Goal: Book appointment/travel/reservation

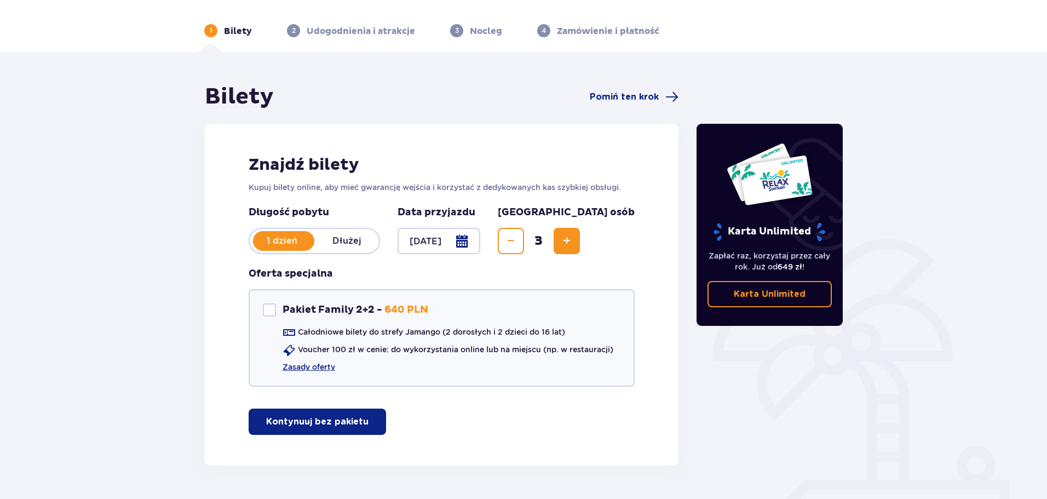
scroll to position [65, 0]
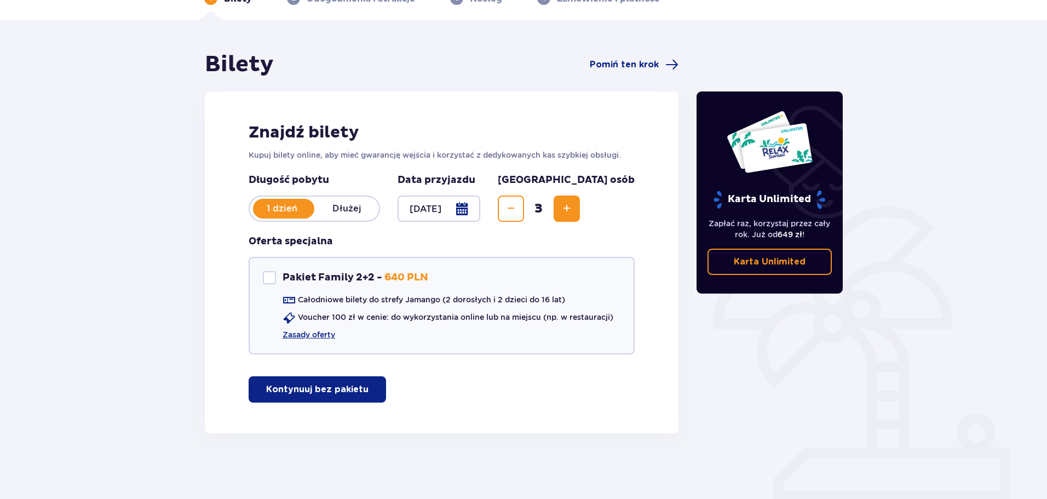
click at [318, 384] on p "Kontynuuj bez pakietu" at bounding box center [317, 389] width 102 height 12
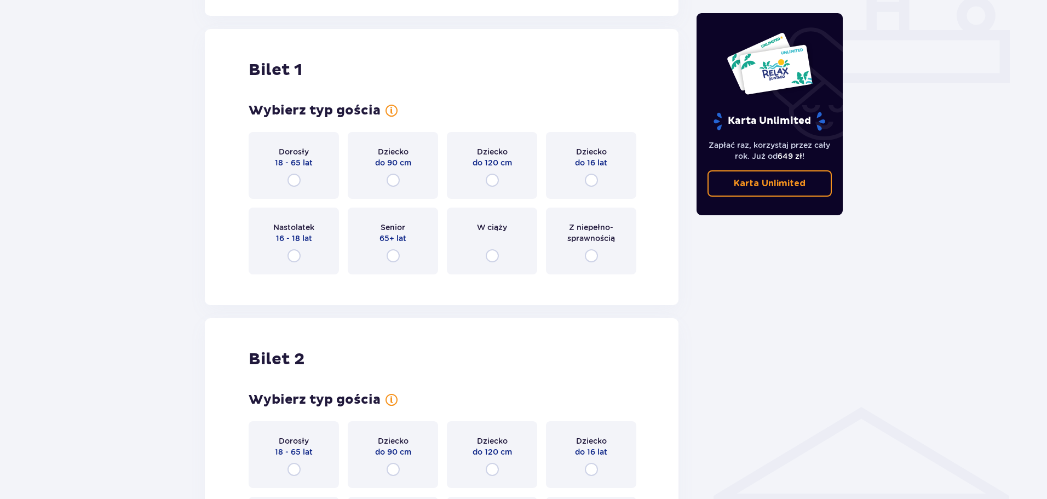
scroll to position [498, 0]
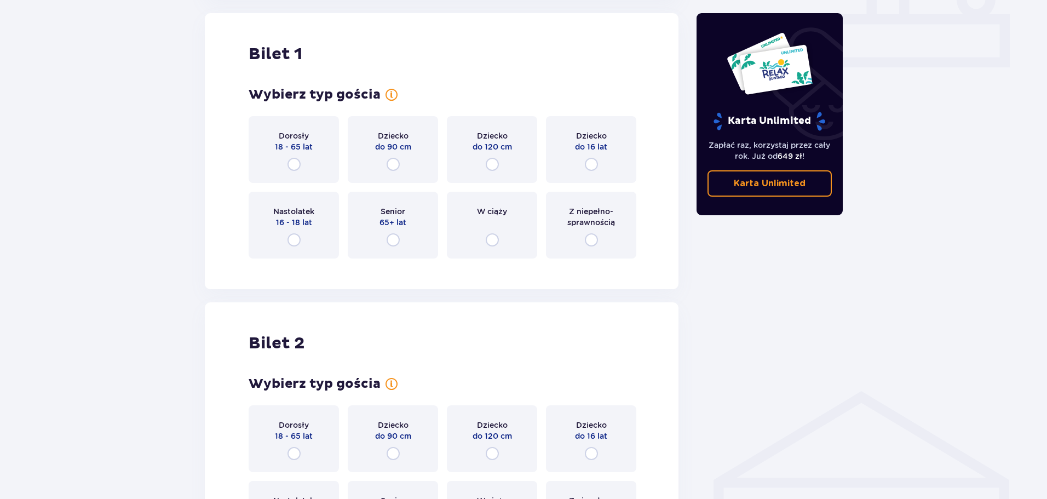
click at [302, 152] on p "18 - 65 lat" at bounding box center [294, 146] width 38 height 11
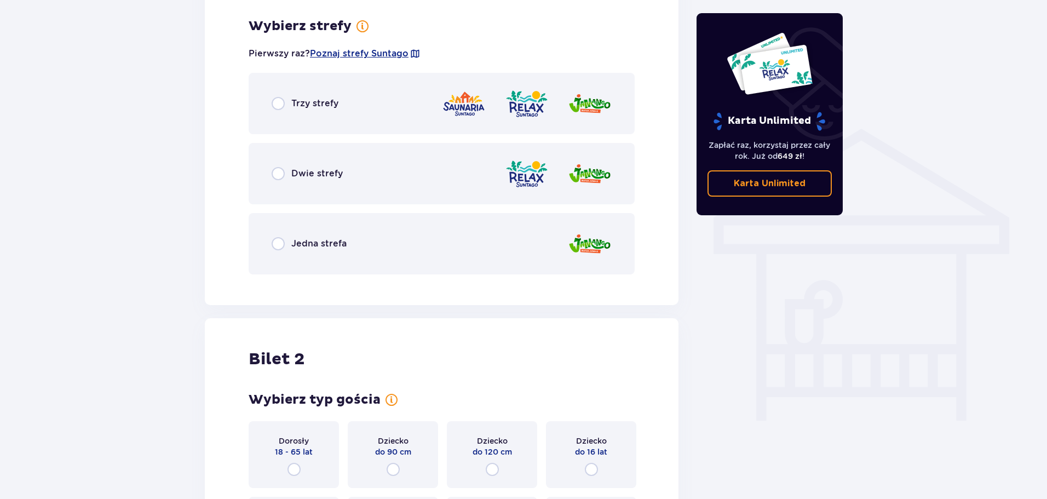
scroll to position [766, 0]
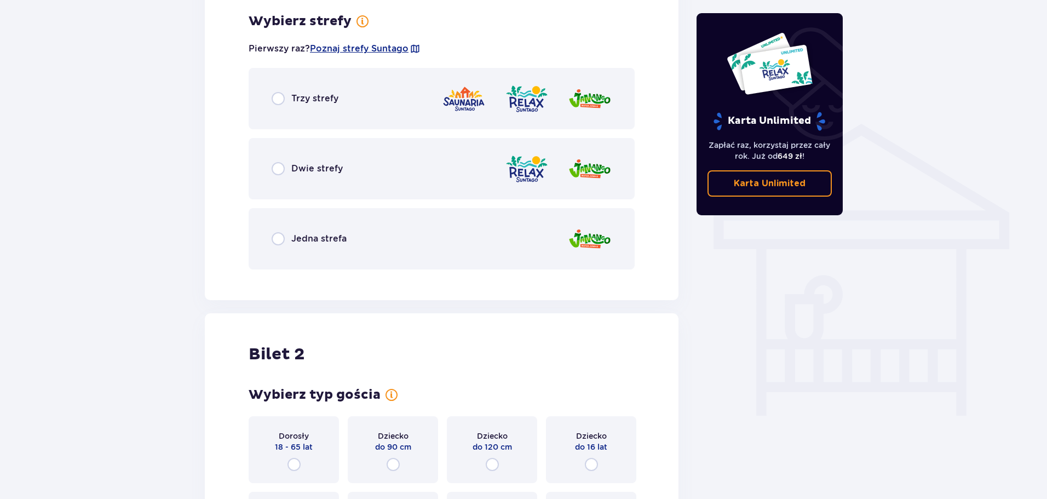
click at [363, 232] on div "Jedna strefa" at bounding box center [442, 238] width 386 height 61
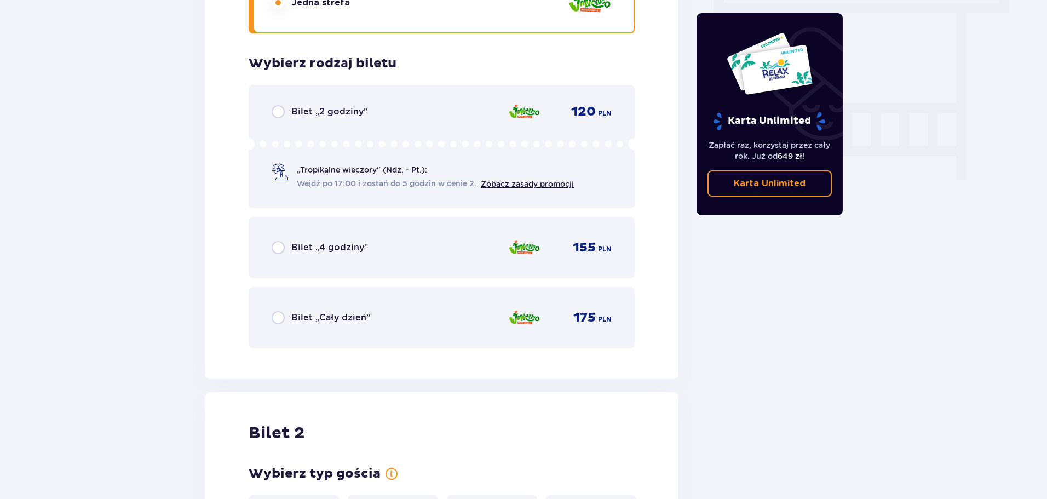
scroll to position [1044, 0]
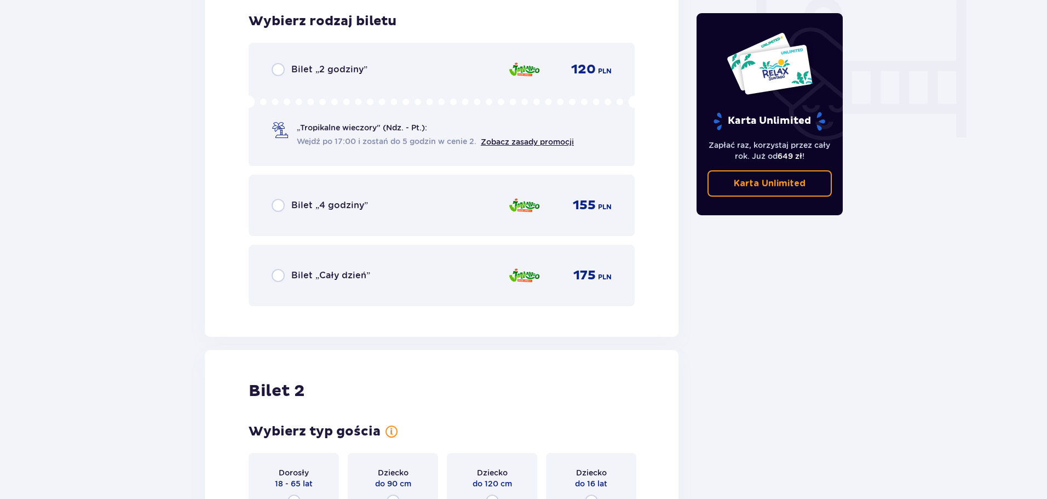
click at [334, 264] on div "Bilet „Cały dzień” 175 PLN" at bounding box center [442, 275] width 340 height 23
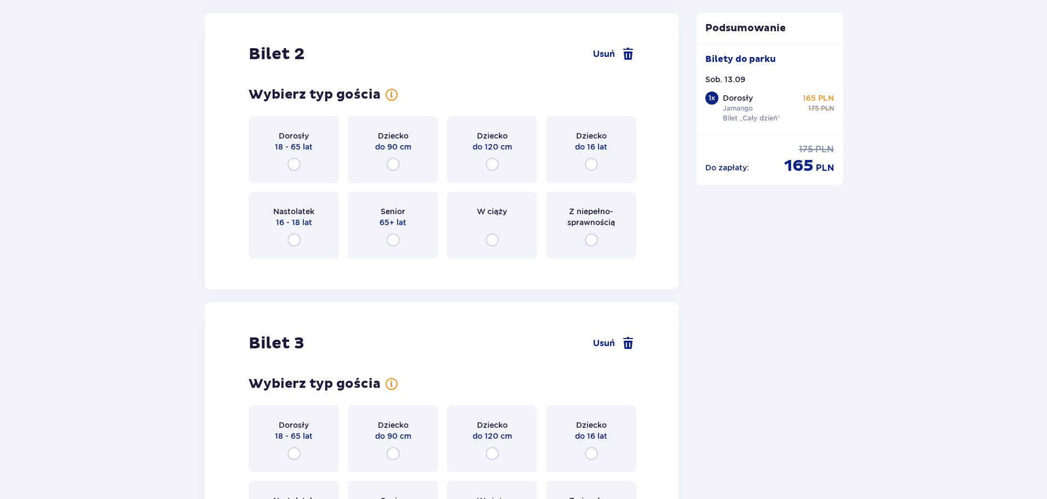
click at [294, 151] on p "18 - 65 lat" at bounding box center [294, 146] width 38 height 11
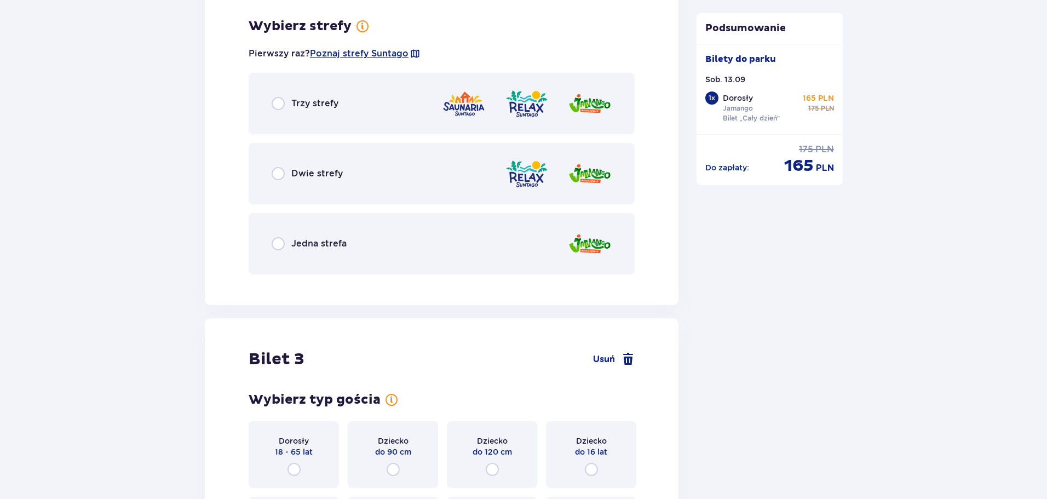
scroll to position [1648, 0]
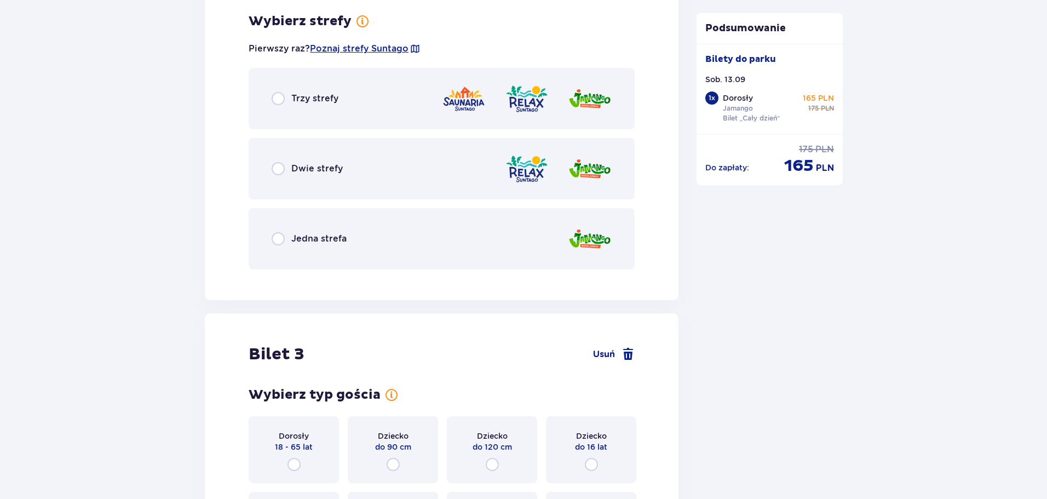
click at [320, 229] on div "Jedna strefa" at bounding box center [442, 238] width 386 height 61
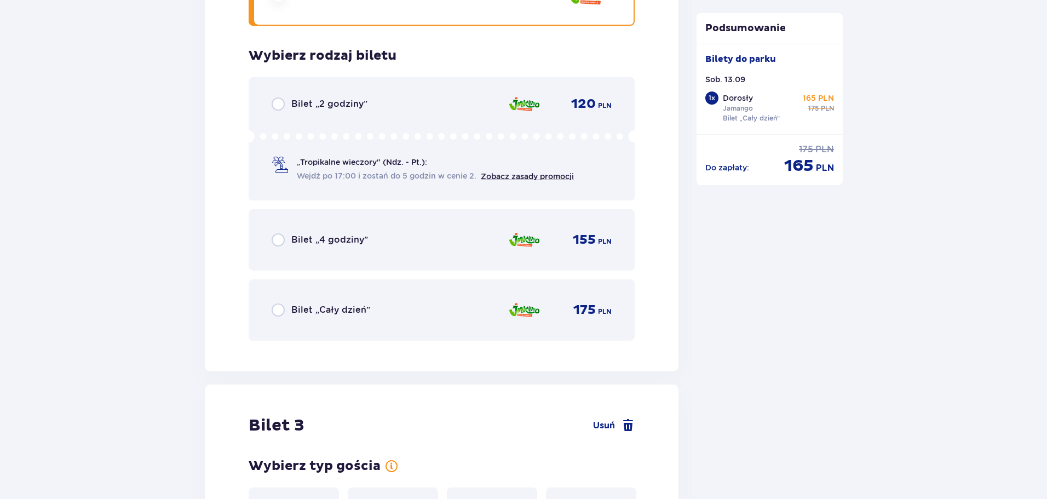
scroll to position [1926, 0]
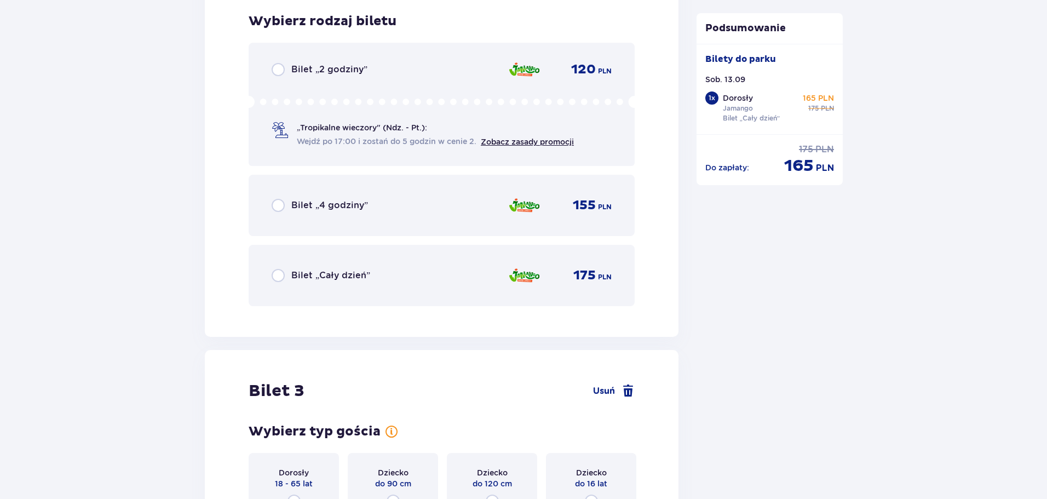
click at [331, 277] on p "Bilet „Cały dzień”" at bounding box center [330, 275] width 79 height 12
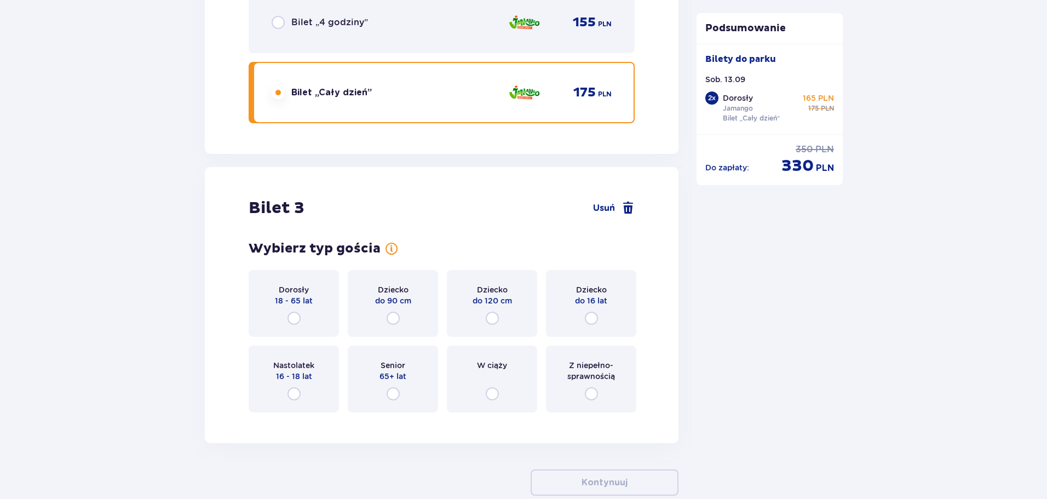
scroll to position [2171, 0]
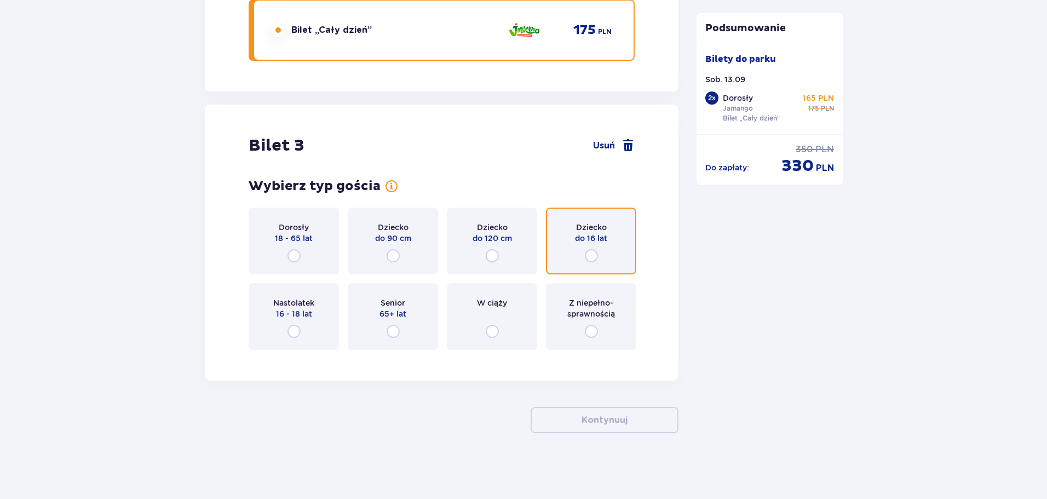
click at [590, 255] on input "radio" at bounding box center [591, 255] width 13 height 13
radio input "true"
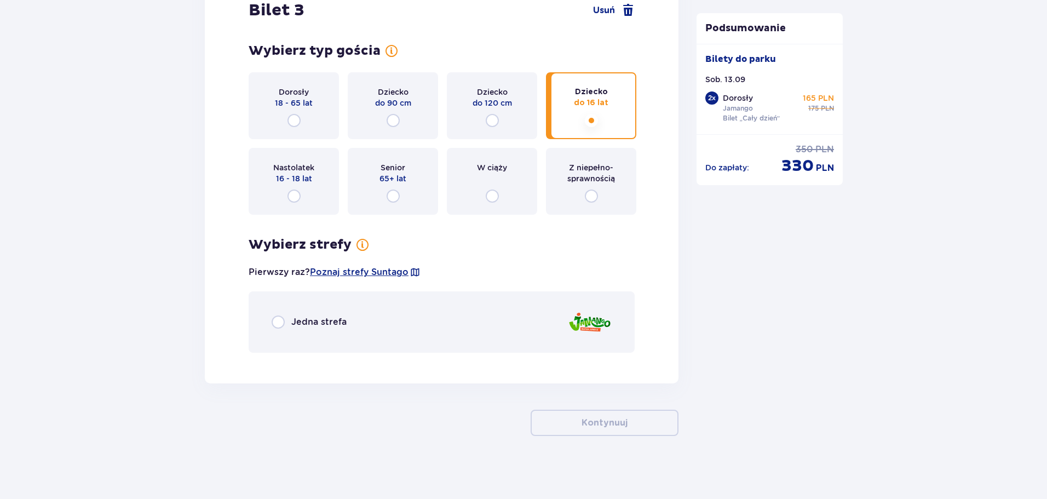
scroll to position [2309, 0]
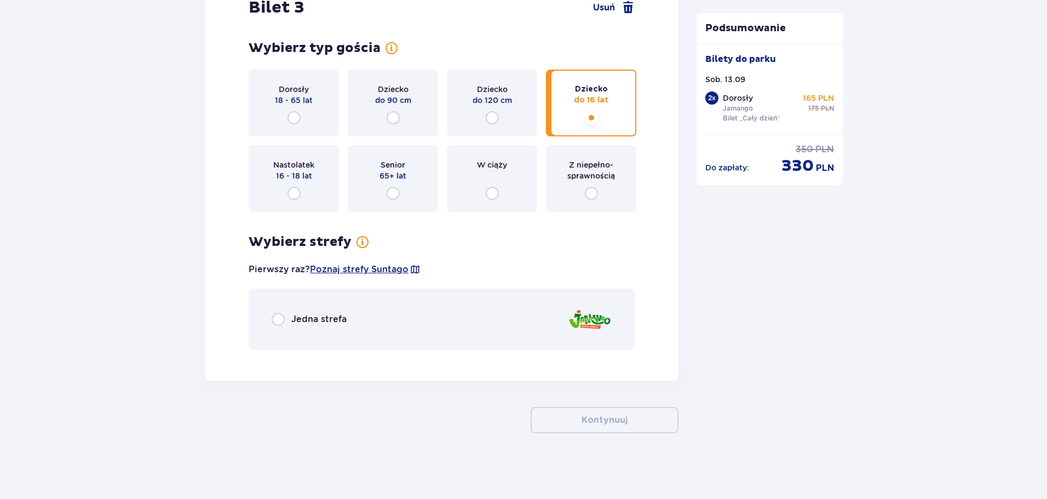
click at [382, 311] on div "Jedna strefa" at bounding box center [442, 319] width 386 height 61
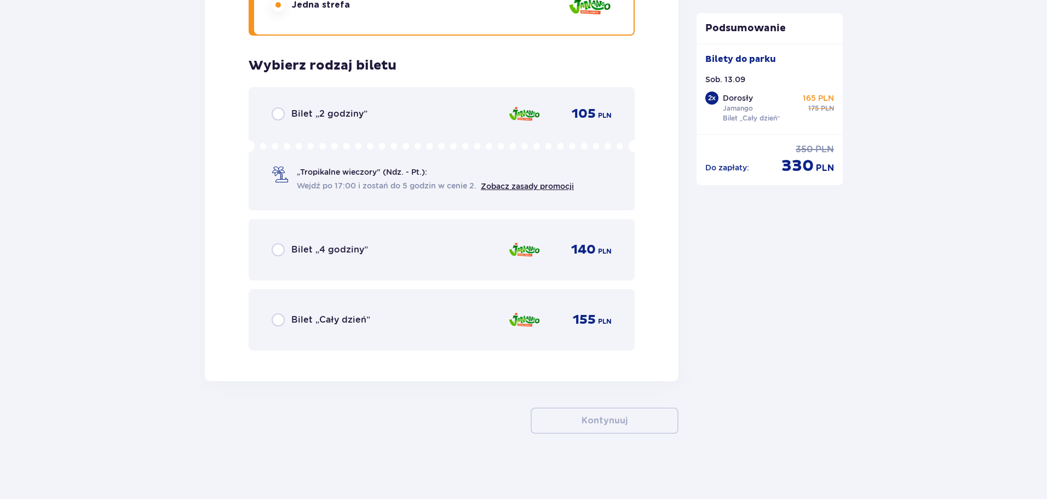
scroll to position [2624, 0]
click at [339, 312] on div "Bilet „Cały dzień” 155 PLN" at bounding box center [442, 319] width 340 height 23
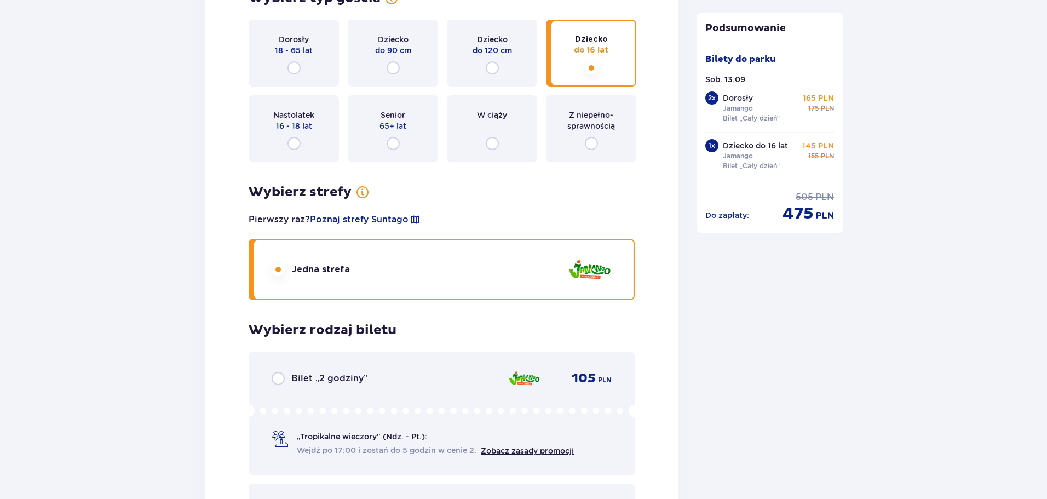
scroll to position [2298, 0]
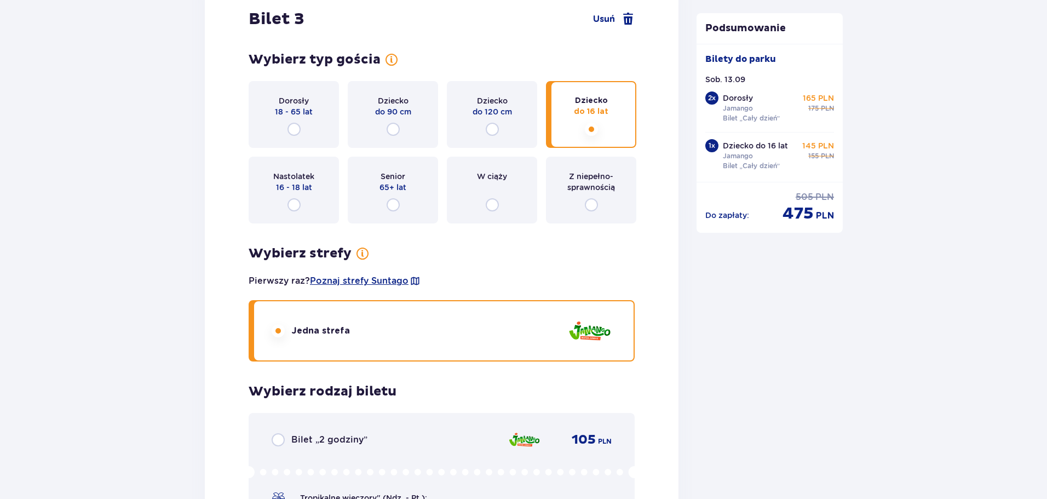
click at [508, 99] on div "Dziecko do 120 cm" at bounding box center [492, 106] width 39 height 22
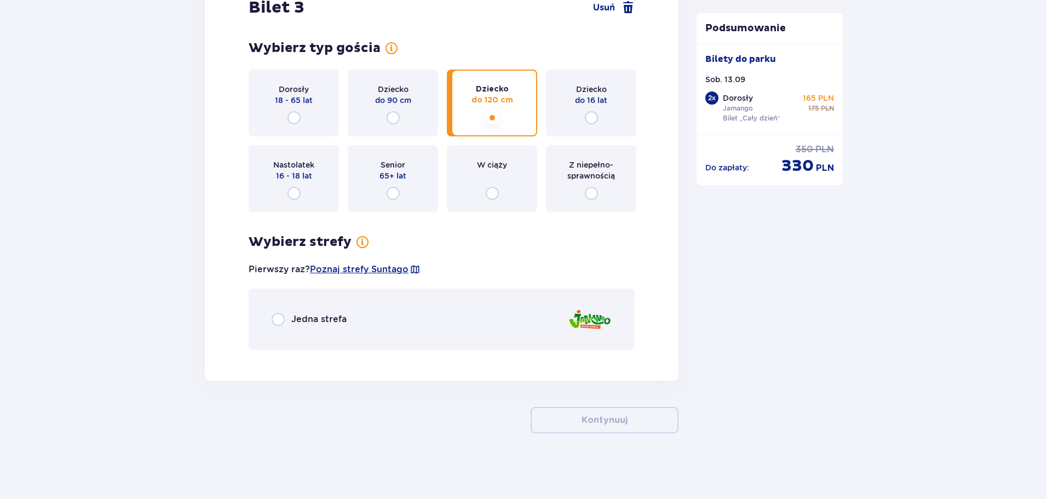
scroll to position [2309, 0]
click at [329, 324] on p "Jedna strefa" at bounding box center [318, 319] width 55 height 12
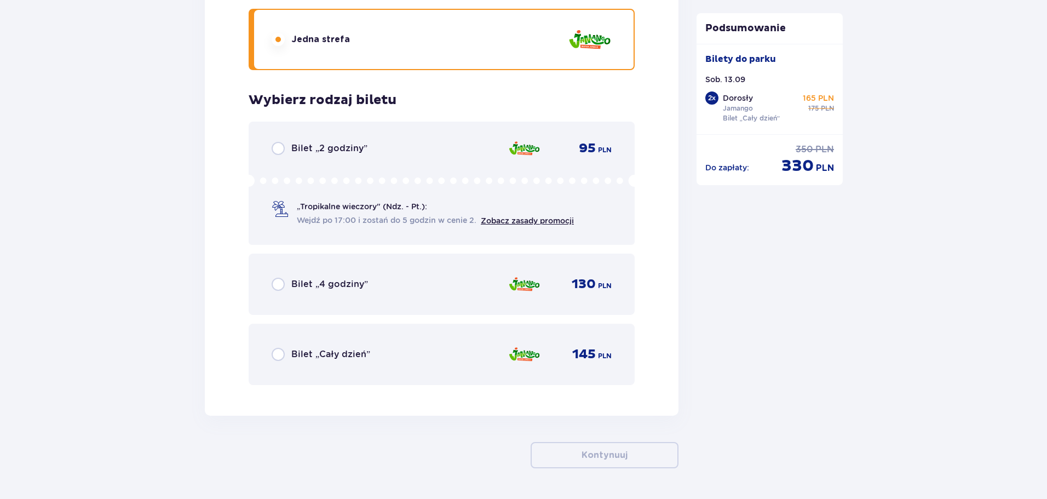
scroll to position [2624, 0]
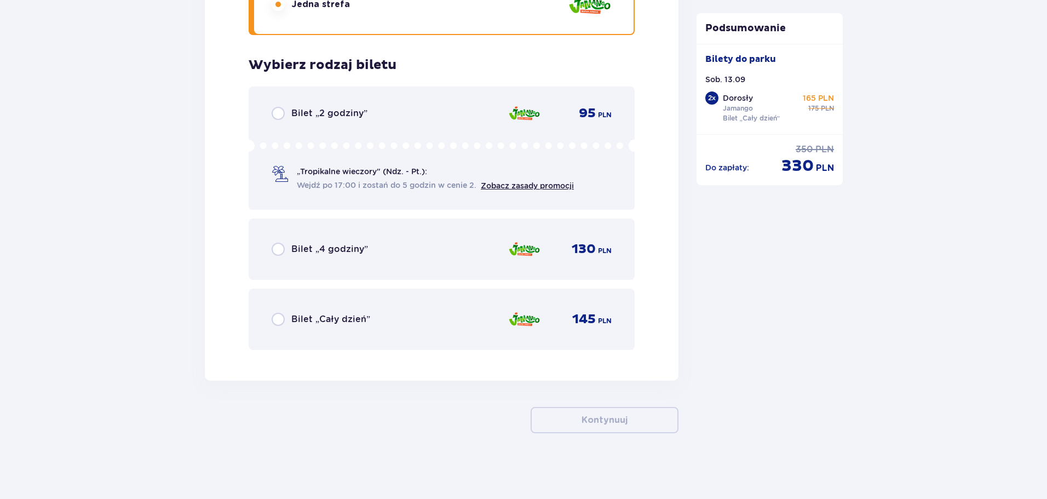
click at [339, 313] on div "Bilet „Cały dzień”" at bounding box center [321, 319] width 99 height 13
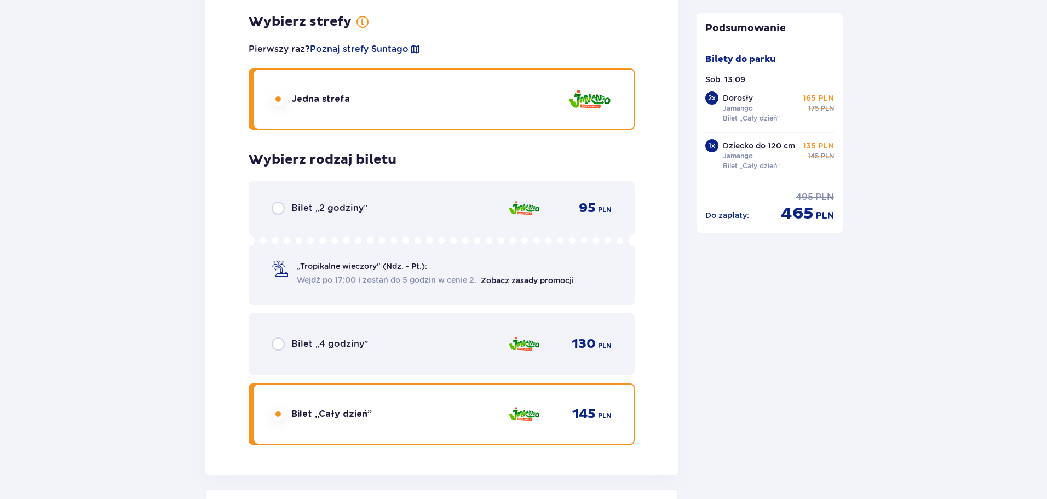
scroll to position [2517, 0]
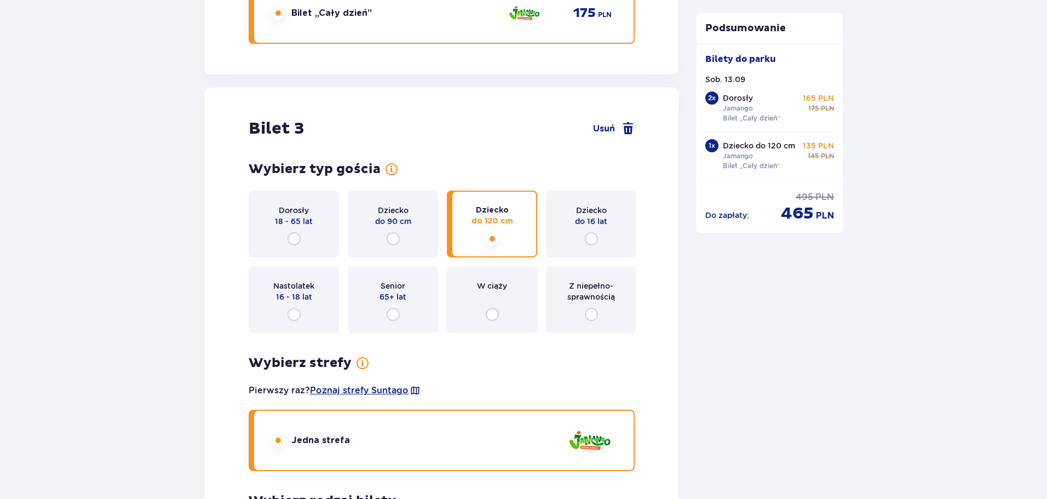
click at [572, 224] on div "Dziecko do 16 lat" at bounding box center [591, 224] width 90 height 67
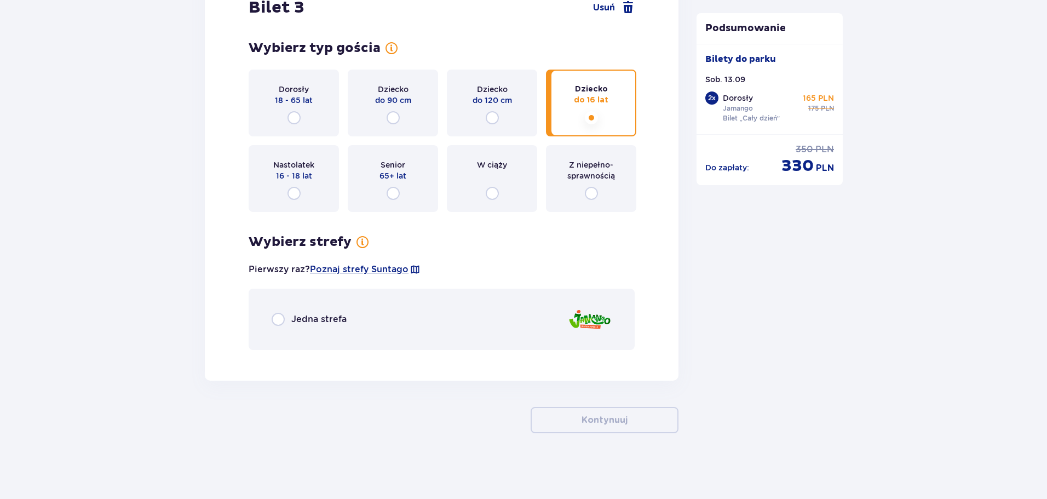
click at [308, 331] on div "Jedna strefa" at bounding box center [442, 319] width 386 height 61
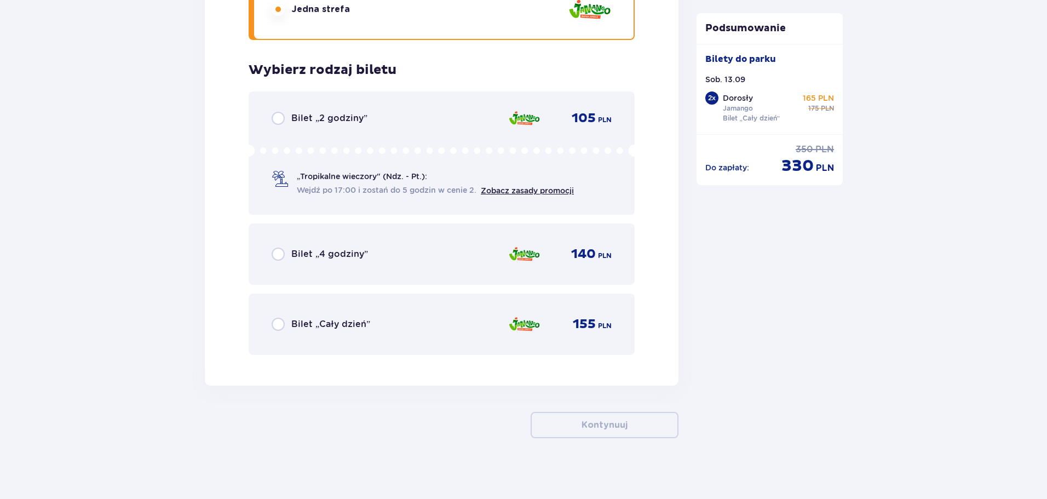
scroll to position [2624, 0]
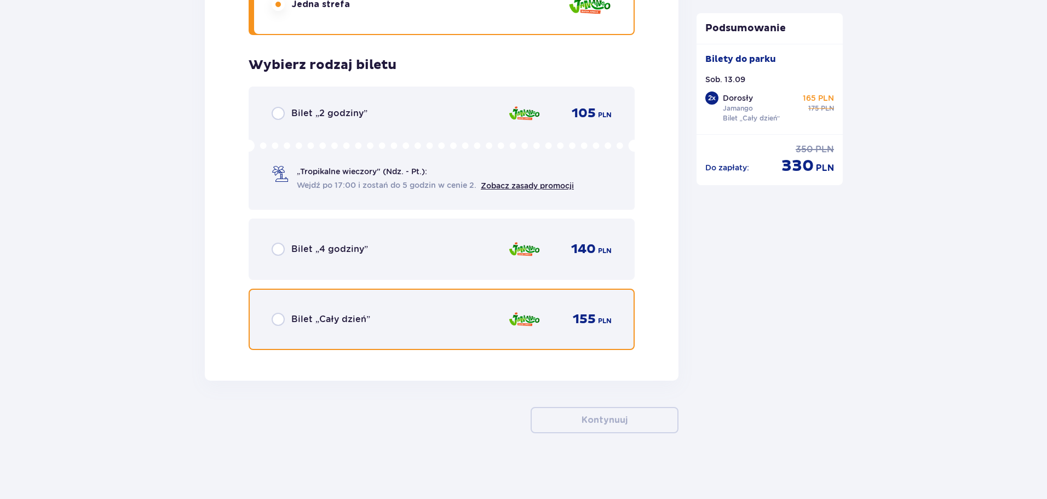
click at [281, 318] on input "radio" at bounding box center [278, 319] width 13 height 13
radio input "true"
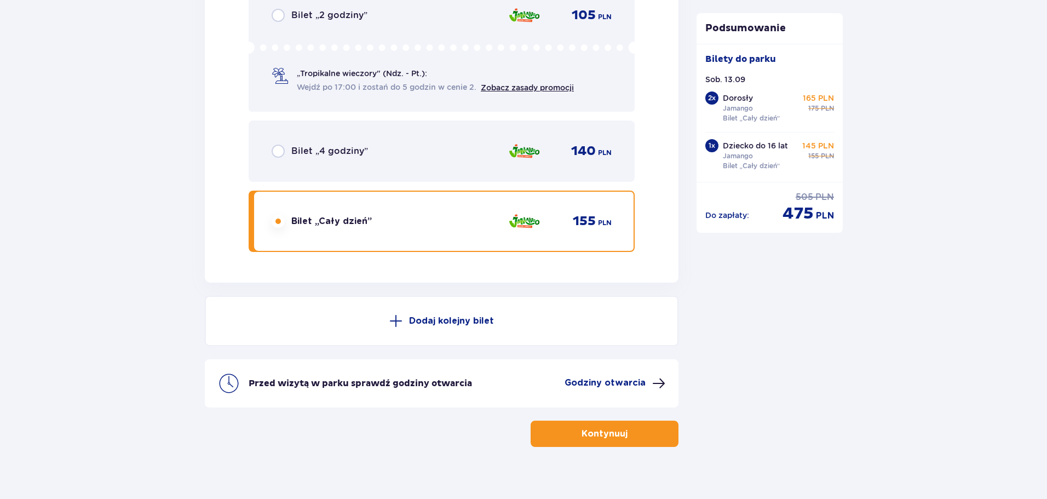
scroll to position [2736, 0]
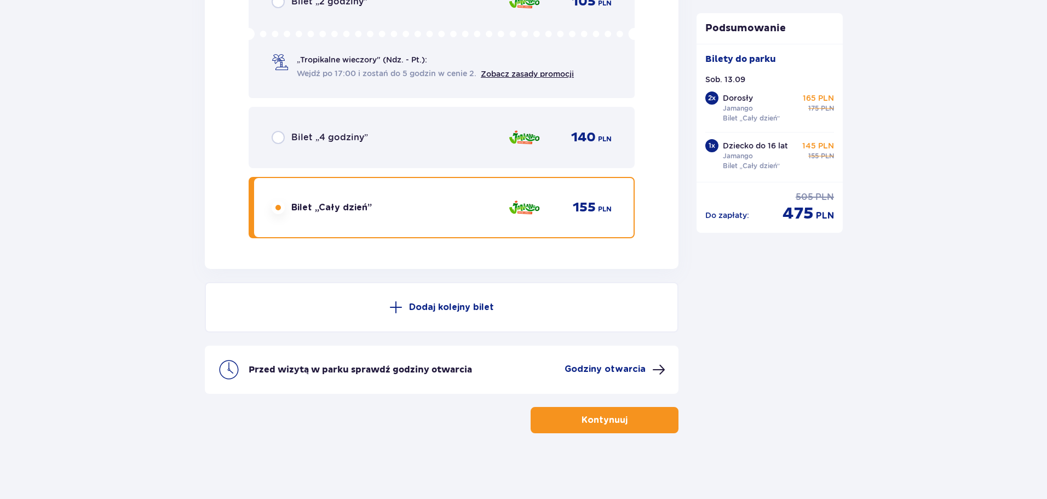
click at [613, 417] on p "Kontynuuj" at bounding box center [605, 420] width 46 height 12
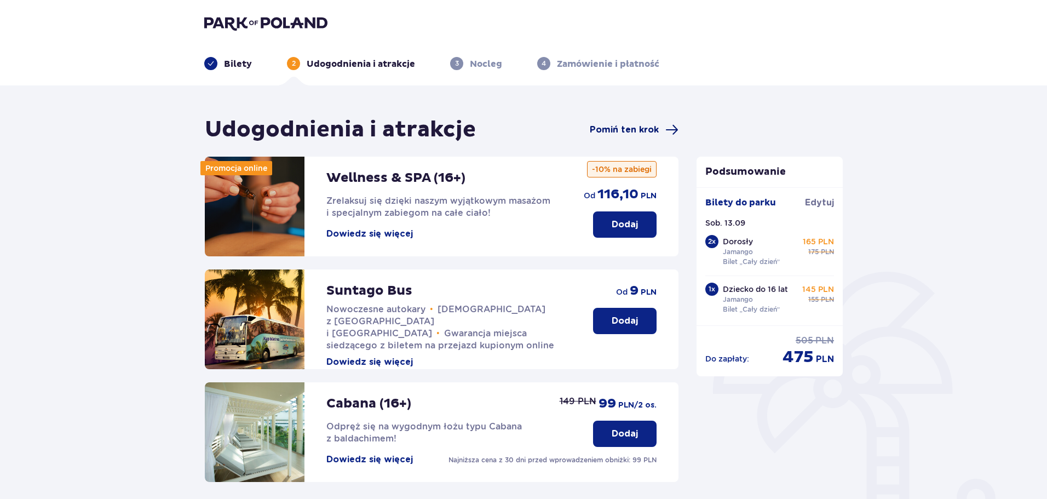
click at [660, 128] on span "Pomiń ten krok" at bounding box center [634, 129] width 89 height 13
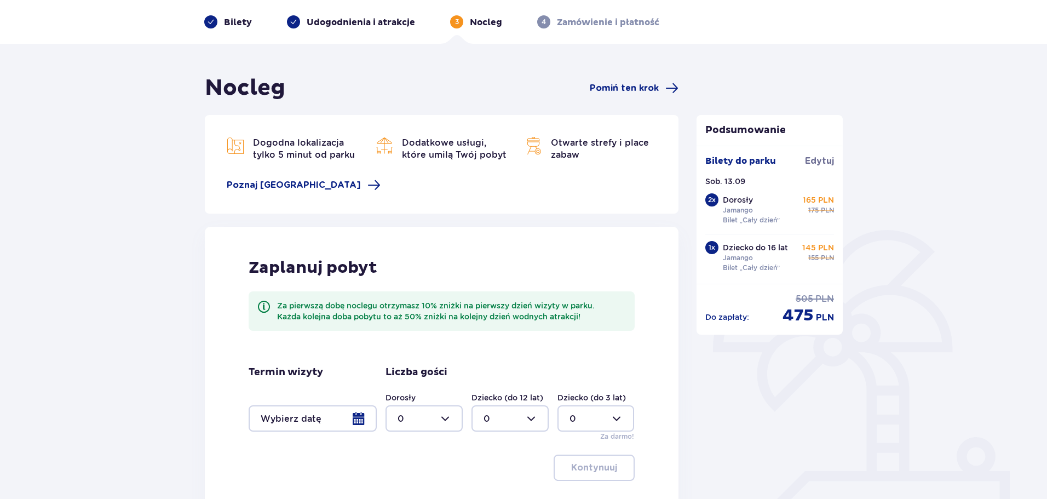
scroll to position [110, 0]
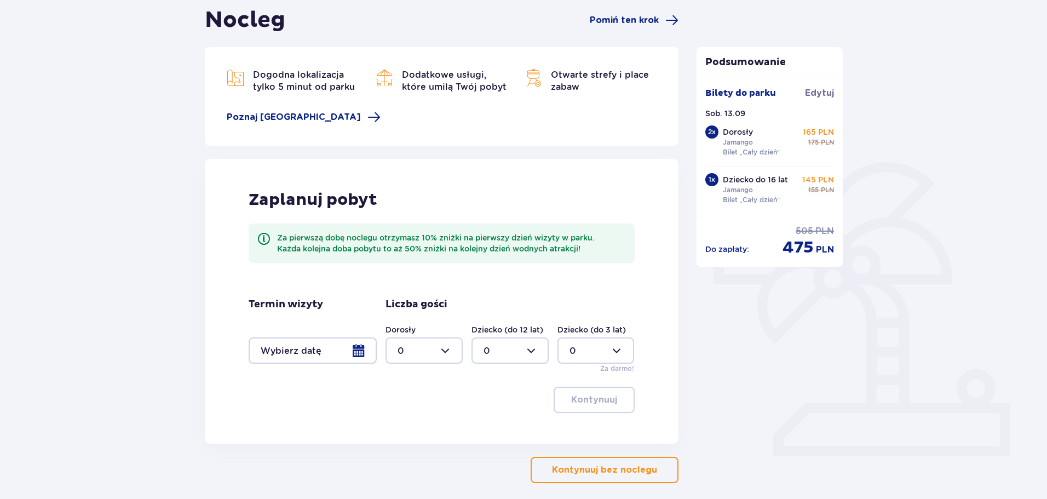
click at [620, 476] on p "Kontynuuj bez noclegu" at bounding box center [604, 470] width 105 height 12
